Goal: Transaction & Acquisition: Purchase product/service

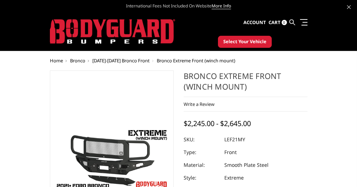
click at [184, 104] on div "Write a Review Write a Review × Bronco Extreme Front (winch mount) Rating * Sel…" at bounding box center [246, 104] width 124 height 15
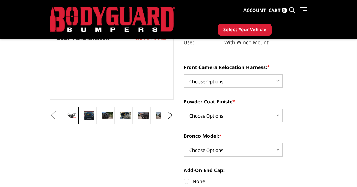
scroll to position [128, 0]
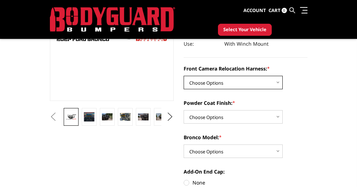
click at [184, 82] on select "Choose Options Without Front Camera Relocation Harness With Front Camera Reloca…" at bounding box center [233, 82] width 99 height 13
select select "4022"
click at [184, 76] on select "Choose Options Without Front Camera Relocation Harness With Front Camera Reloca…" at bounding box center [233, 82] width 99 height 13
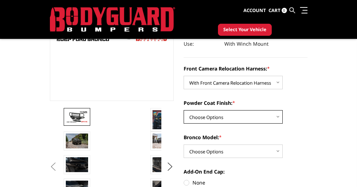
click at [184, 114] on select "Choose Options Textured Black Powder Coat Bare Metal" at bounding box center [233, 116] width 99 height 13
select select "4020"
click at [184, 110] on select "Choose Options Textured Black Powder Coat Bare Metal" at bounding box center [233, 116] width 99 height 13
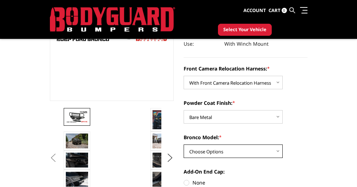
click at [184, 153] on select "Choose Options Raptor Base/Badlands/Wildtrak/etc." at bounding box center [233, 150] width 99 height 13
select select "4018"
click at [184, 144] on select "Choose Options Raptor Base/Badlands/Wildtrak/etc." at bounding box center [233, 150] width 99 height 13
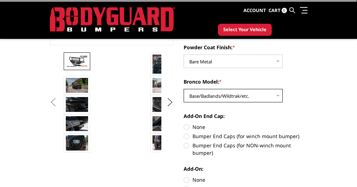
scroll to position [185, 0]
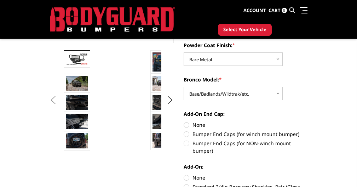
click at [184, 134] on label "Bumper End Caps (for winch mount bumper)" at bounding box center [246, 133] width 124 height 7
click at [307, 121] on input "Bumper End Caps (for winch mount bumper)" at bounding box center [307, 121] width 0 height 0
radio input "true"
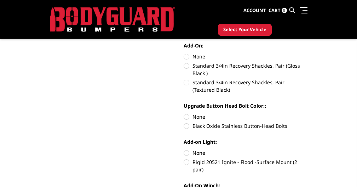
scroll to position [307, 0]
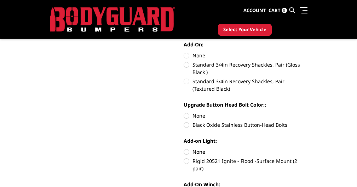
click at [184, 116] on label "None" at bounding box center [246, 115] width 124 height 7
click at [184, 112] on input "None" at bounding box center [184, 112] width 0 height 0
radio input "true"
click at [184, 161] on label "Rigid 20521 Ignite - Flood -Surface Mount (2 pair)" at bounding box center [246, 164] width 124 height 15
click at [307, 148] on input "Rigid 20521 Ignite - Flood -Surface Mount (2 pair)" at bounding box center [307, 148] width 0 height 0
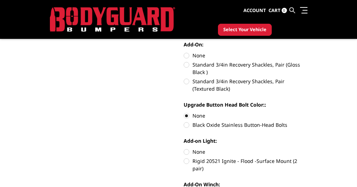
radio input "true"
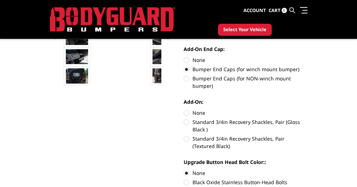
scroll to position [247, 0]
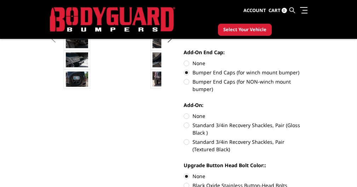
click at [184, 126] on label "Standard 3/4in Recovery Shackles, Pair (Gloss Black )" at bounding box center [246, 128] width 124 height 15
click at [307, 113] on input "Standard 3/4in Recovery Shackles, Pair (Gloss Black )" at bounding box center [307, 112] width 0 height 0
radio input "true"
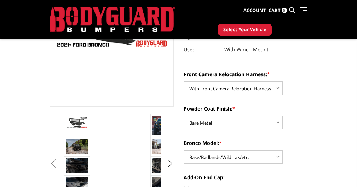
scroll to position [123, 0]
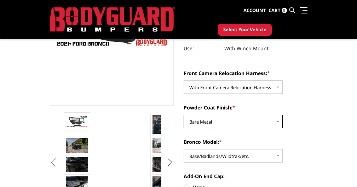
click at [184, 123] on select "Choose Options Textured Black Powder Coat Bare Metal" at bounding box center [233, 121] width 99 height 13
click at [184, 115] on select "Choose Options Textured Black Powder Coat Bare Metal" at bounding box center [233, 121] width 99 height 13
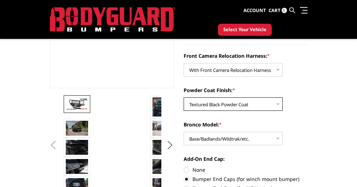
scroll to position [153, 0]
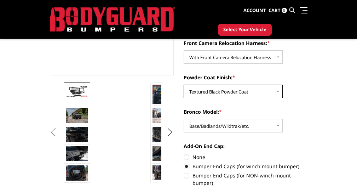
click at [184, 95] on select "Choose Options Textured Black Powder Coat Bare Metal" at bounding box center [233, 91] width 99 height 13
select select "4020"
click at [184, 85] on select "Choose Options Textured Black Powder Coat Bare Metal" at bounding box center [233, 91] width 99 height 13
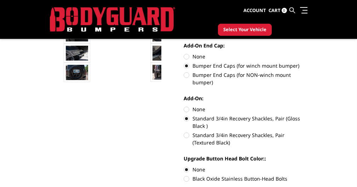
scroll to position [255, 0]
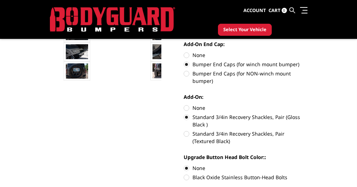
click at [184, 107] on label "None" at bounding box center [246, 107] width 124 height 7
click at [184, 104] on input "None" at bounding box center [184, 104] width 0 height 0
radio input "true"
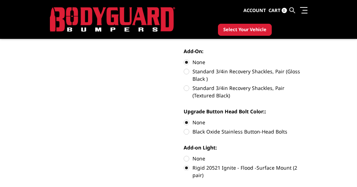
scroll to position [303, 0]
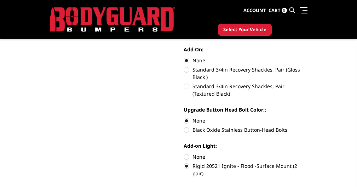
click at [184, 71] on label "Standard 3/4in Recovery Shackles, Pair (Gloss Black )" at bounding box center [246, 73] width 124 height 15
click at [307, 57] on input "Standard 3/4in Recovery Shackles, Pair (Gloss Black )" at bounding box center [307, 57] width 0 height 0
radio input "true"
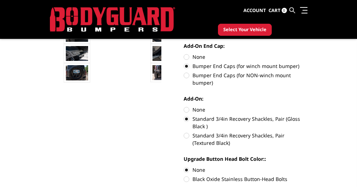
scroll to position [255, 0]
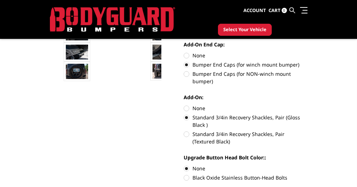
click at [184, 133] on label "Standard 3/4in Recovery Shackles, Pair (Textured Black)" at bounding box center [246, 137] width 124 height 15
click at [307, 114] on input "Standard 3/4in Recovery Shackles, Pair (Textured Black)" at bounding box center [307, 114] width 0 height 0
radio input "true"
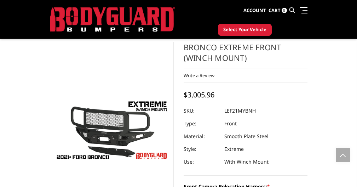
scroll to position [0, 0]
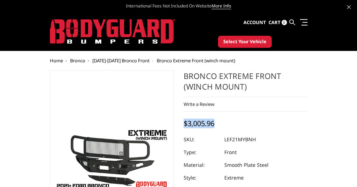
drag, startPoint x: 162, startPoint y: 126, endPoint x: 133, endPoint y: 120, distance: 29.9
click at [184, 120] on div "Bronco Extreme Front (winch mount) Write a Review Write a Review × Bronco Extre…" at bounding box center [246, 137] width 124 height 134
click at [184, 130] on div "Bronco Extreme Front (winch mount) Write a Review Write a Review × Bronco Extre…" at bounding box center [246, 137] width 124 height 134
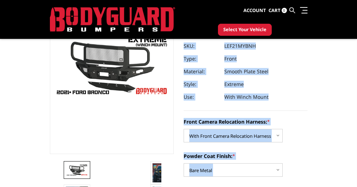
scroll to position [80, 0]
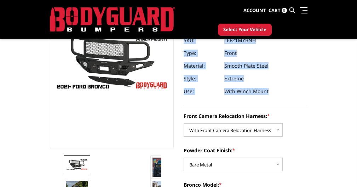
drag, startPoint x: 131, startPoint y: 124, endPoint x: 213, endPoint y: 93, distance: 88.6
click at [213, 93] on div "Bronco Extreme Front (winch mount) Write a Review Write a Review × Bronco Extre…" at bounding box center [246, 38] width 124 height 134
click at [214, 92] on dl "SKU: LEF21MYBNH UPC: Type: Front Material: Smooth Plate Steel Style: Extreme Us…" at bounding box center [246, 66] width 124 height 64
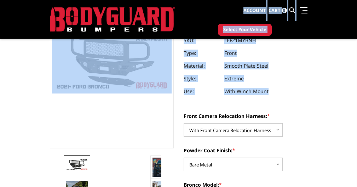
drag, startPoint x: 214, startPoint y: 92, endPoint x: 127, endPoint y: 15, distance: 115.8
click at [223, 53] on dl "SKU: LEF21MYBNH UPC: Type: Front Material: Smooth Plate Steel Style: Extreme Us…" at bounding box center [246, 66] width 124 height 64
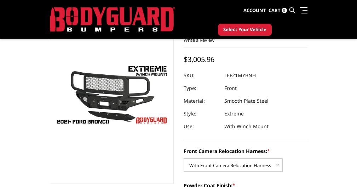
scroll to position [45, 0]
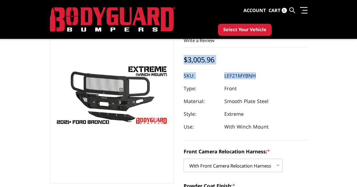
drag, startPoint x: 131, startPoint y: 58, endPoint x: 214, endPoint y: 127, distance: 108.6
click at [214, 127] on div "Bronco Extreme Front (winch mount) Write a Review Write a Review × Bronco Extre…" at bounding box center [246, 74] width 124 height 134
click at [204, 118] on dl "SKU: LEF21MYBNH UPC: Type: Front Material: Smooth Plate Steel Style: Extreme Us…" at bounding box center [246, 101] width 124 height 64
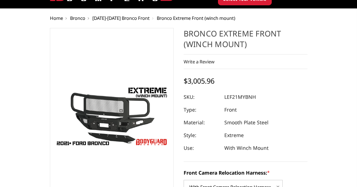
scroll to position [0, 0]
